Goal: Task Accomplishment & Management: Manage account settings

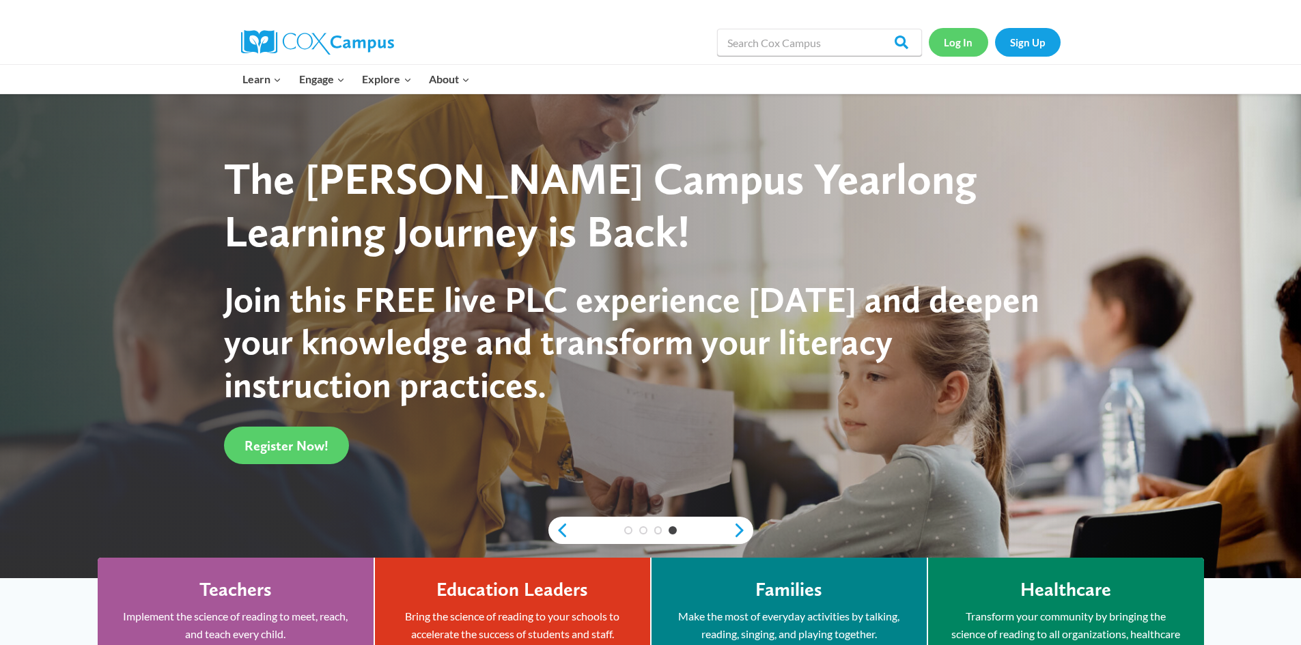
click at [955, 45] on link "Log In" at bounding box center [958, 42] width 59 height 28
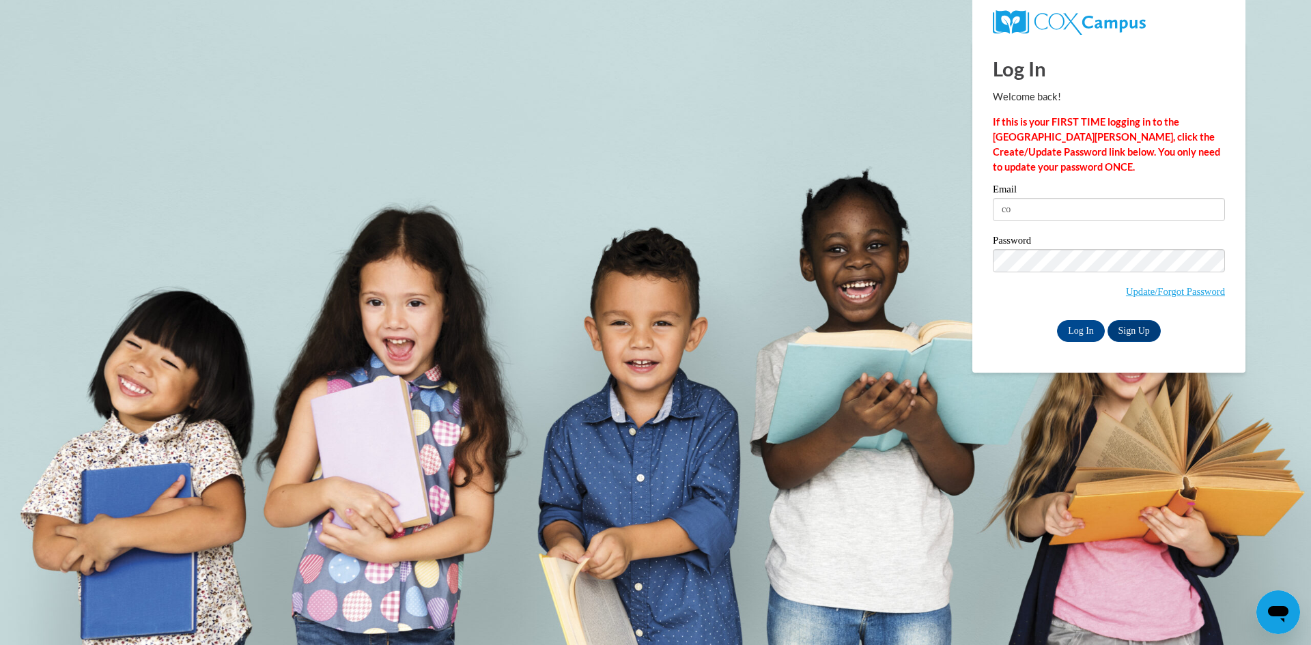
type input "c"
type input "dorisgreen3409@yahoo.com"
click at [1057, 320] on input "Log In" at bounding box center [1081, 331] width 48 height 22
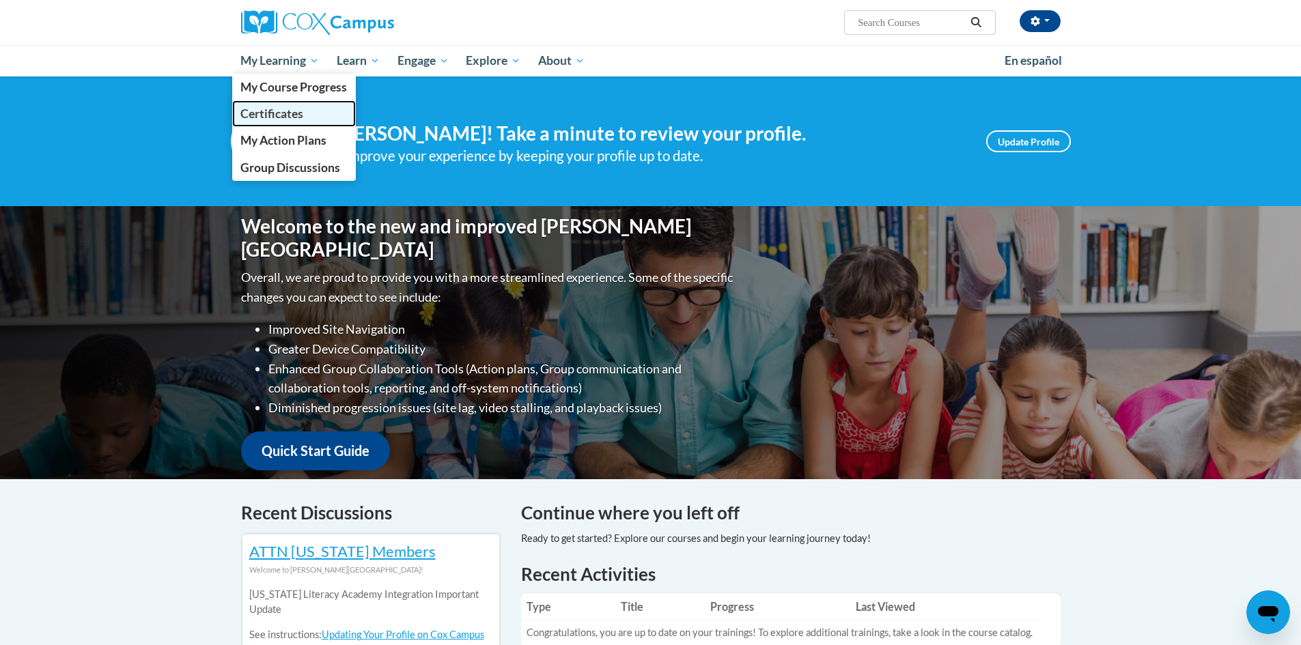
click at [287, 115] on span "Certificates" at bounding box center [271, 114] width 63 height 14
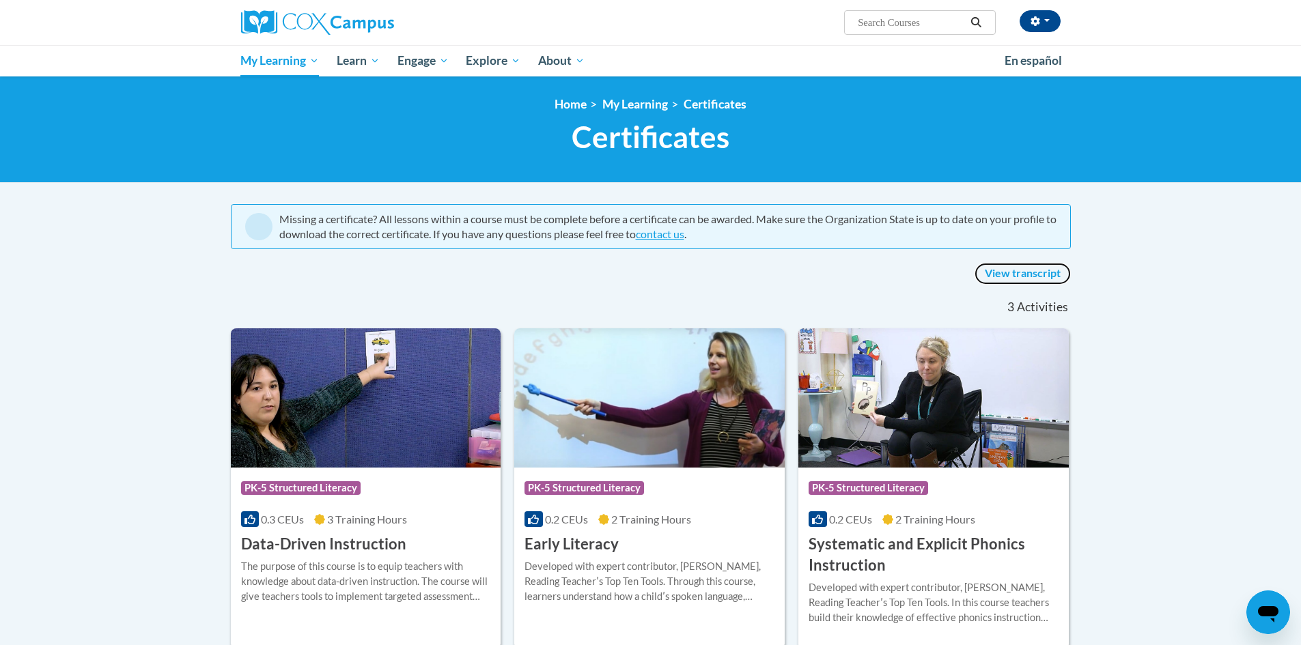
click at [1011, 277] on link "View transcript" at bounding box center [1022, 274] width 96 height 22
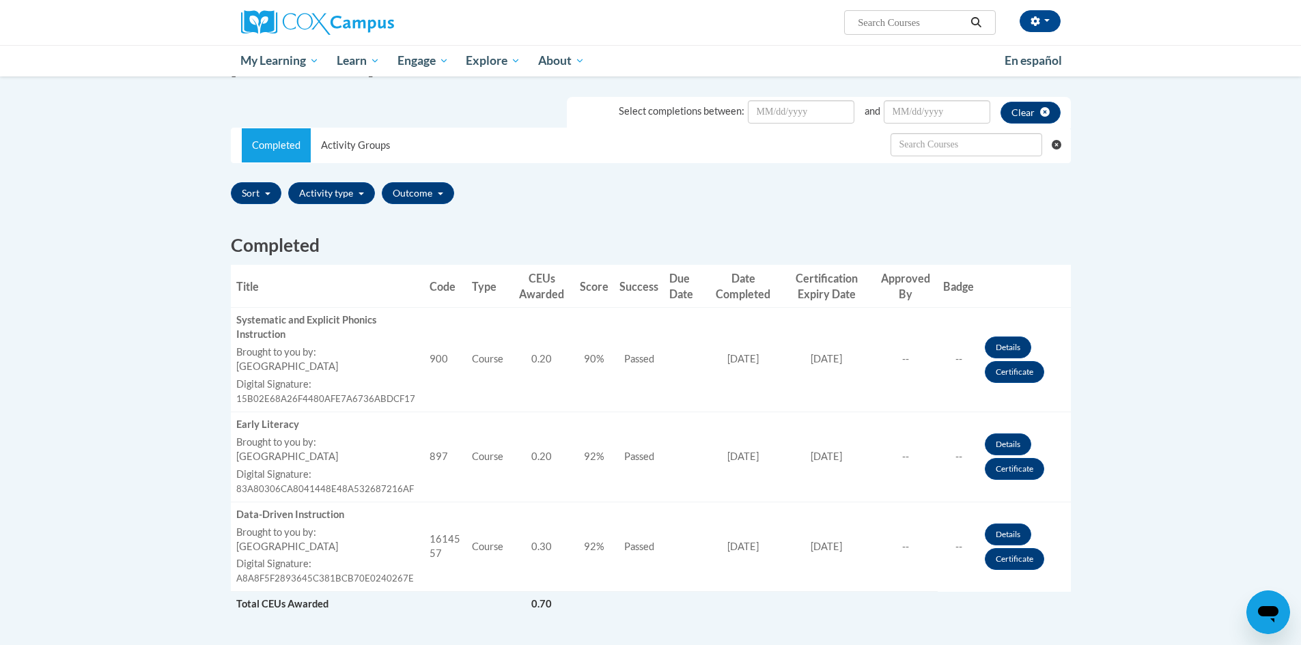
scroll to position [197, 0]
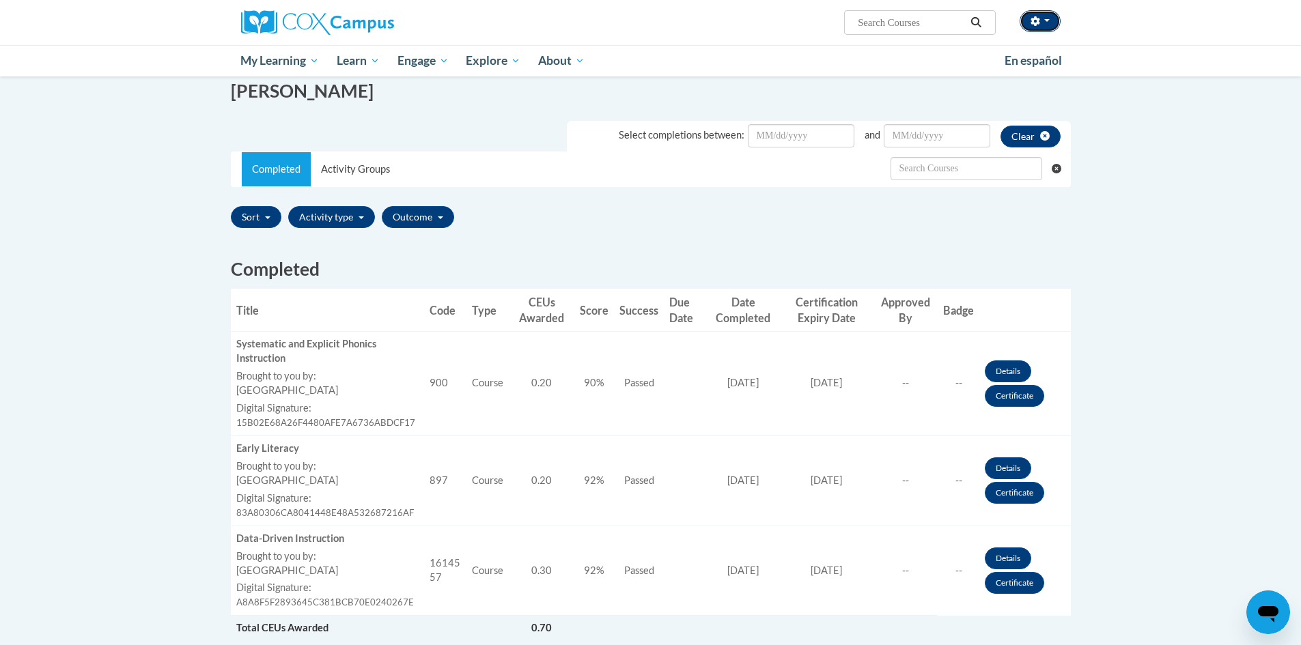
click at [1045, 22] on span "button" at bounding box center [1046, 20] width 5 height 3
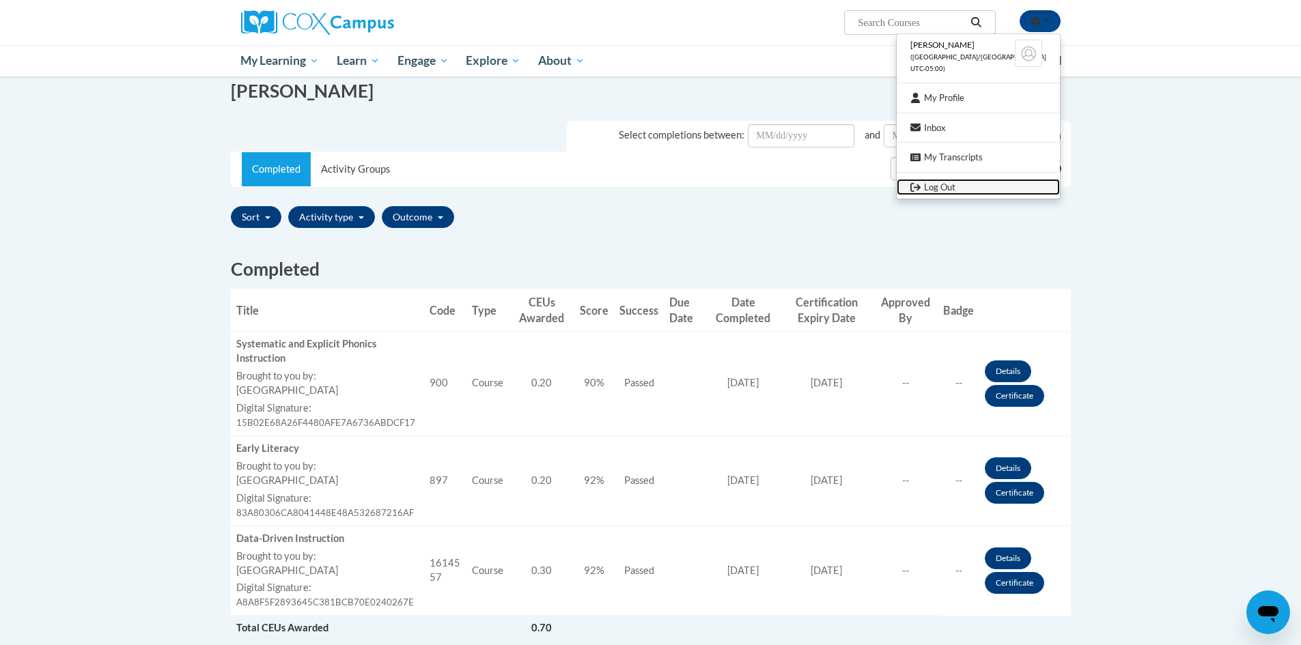
click at [985, 190] on link "Log Out" at bounding box center [978, 187] width 163 height 17
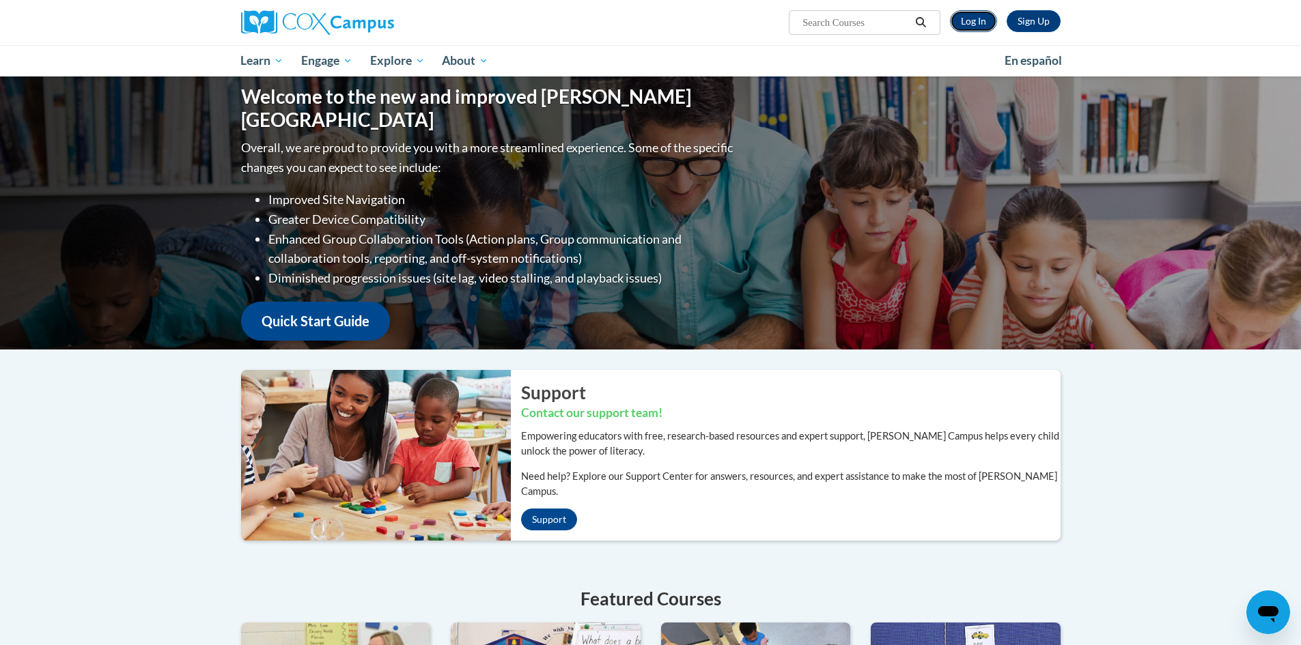
click at [976, 12] on link "Log In" at bounding box center [973, 21] width 47 height 22
click at [967, 26] on link "Log In" at bounding box center [973, 21] width 47 height 22
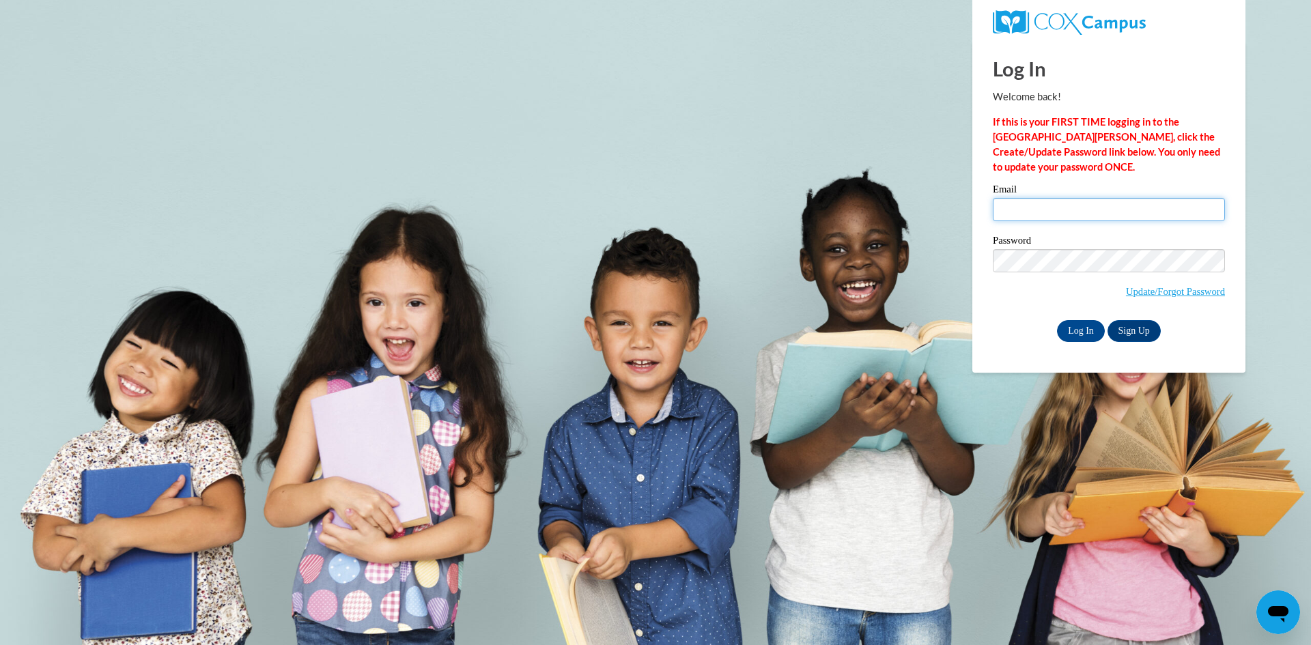
type input "[EMAIL_ADDRESS][DOMAIN_NAME]"
drag, startPoint x: 1104, startPoint y: 207, endPoint x: 976, endPoint y: 202, distance: 127.8
click at [976, 202] on div "Log In Welcome back! If this is your FIRST TIME logging in to the [GEOGRAPHIC_D…" at bounding box center [1109, 207] width 294 height 332
type input "o"
type input "moneyback22@gmail.com"
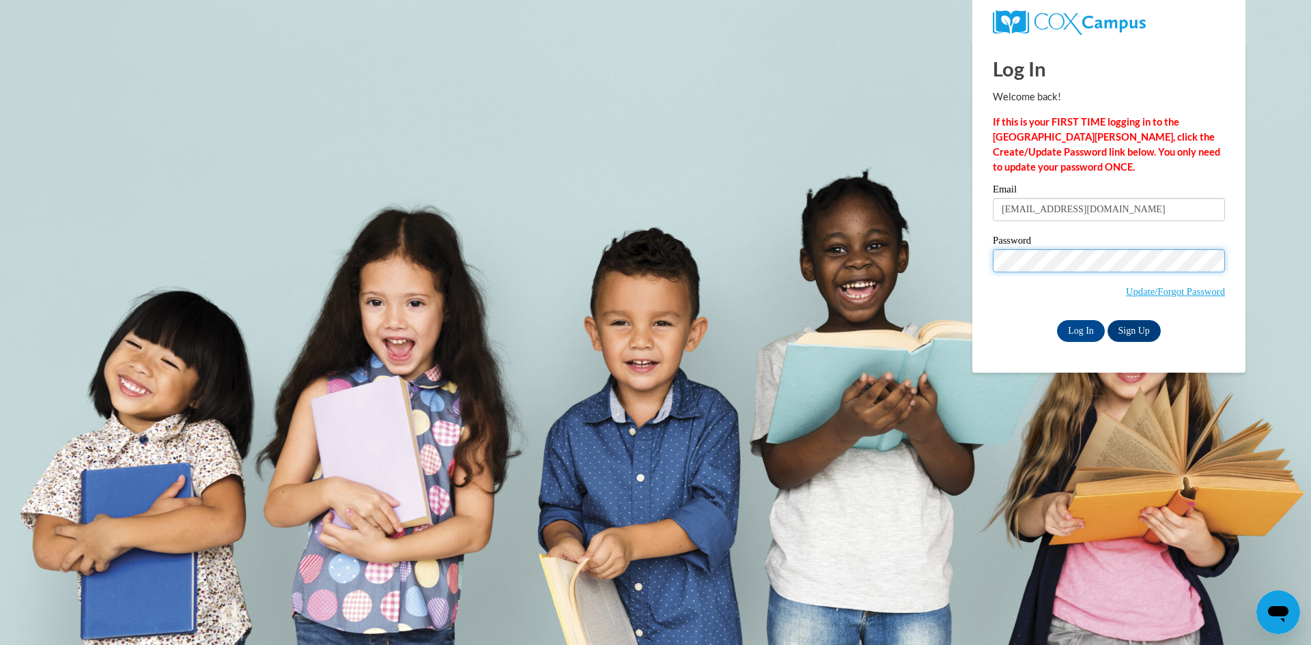
click at [961, 243] on body "Log In Welcome back! If this is your FIRST TIME logging in to the NEW Cox Campu…" at bounding box center [655, 322] width 1311 height 645
click at [1057, 320] on input "Log In" at bounding box center [1081, 331] width 48 height 22
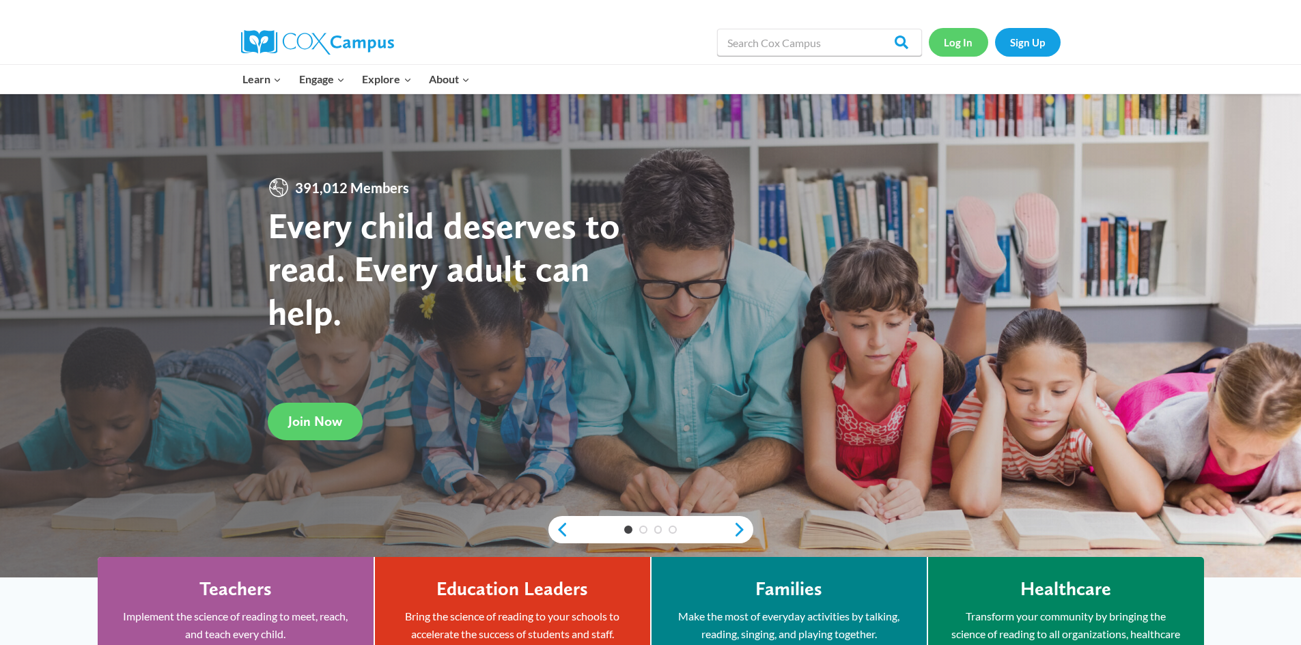
click at [950, 34] on link "Log In" at bounding box center [958, 42] width 59 height 28
